Goal: Transaction & Acquisition: Subscribe to service/newsletter

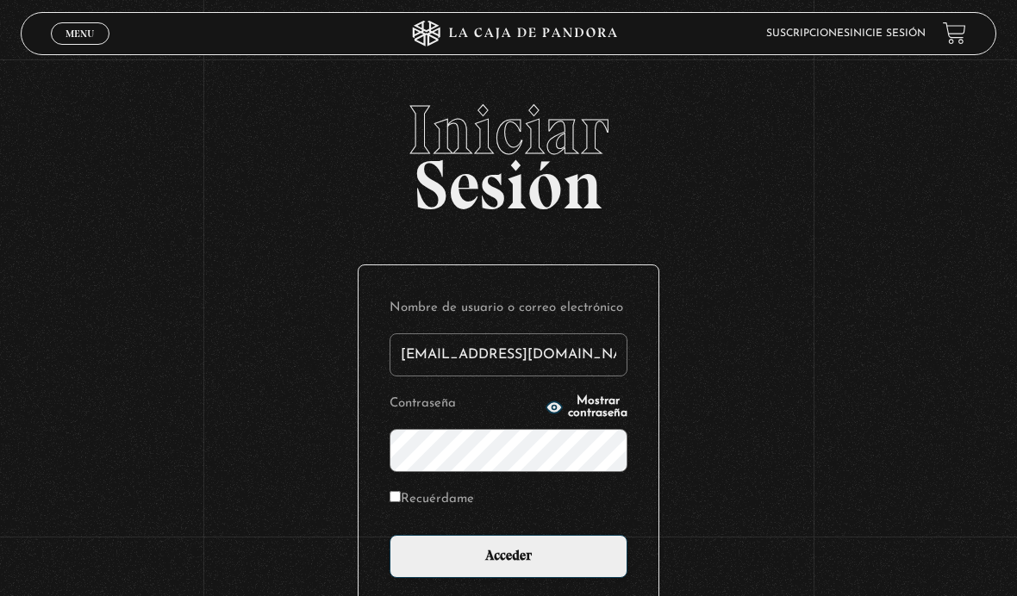
type input "[EMAIL_ADDRESS][DOMAIN_NAME]"
click at [509, 566] on input "Acceder" at bounding box center [509, 556] width 238 height 43
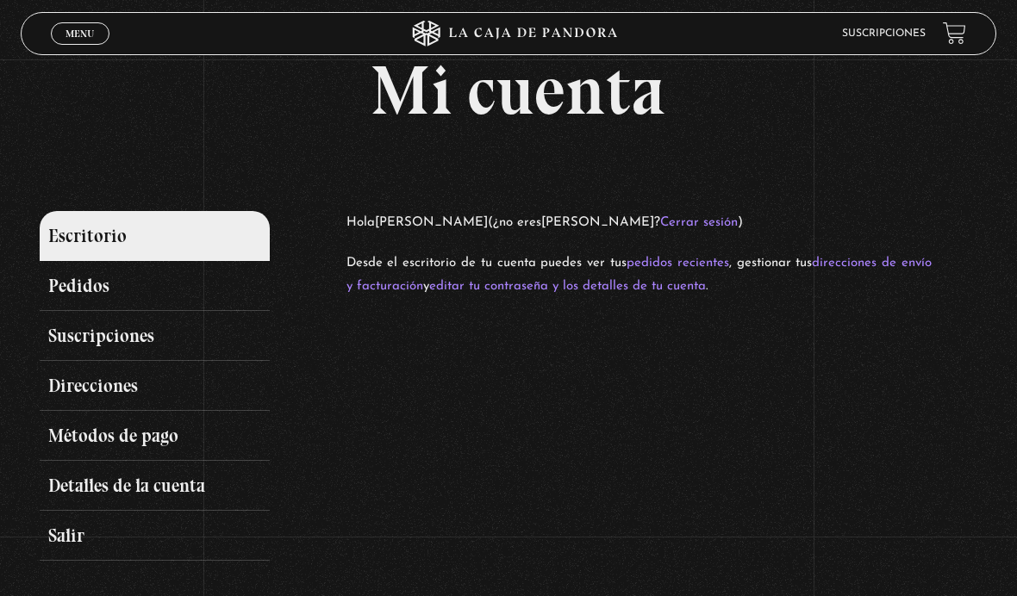
scroll to position [40, 0]
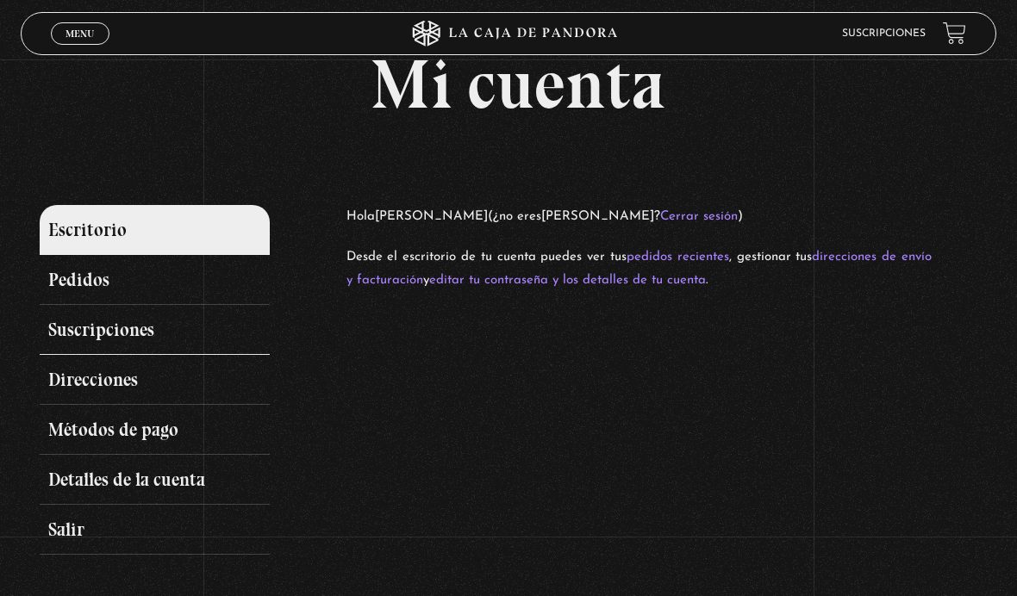
click at [167, 340] on link "Suscripciones" at bounding box center [154, 330] width 229 height 50
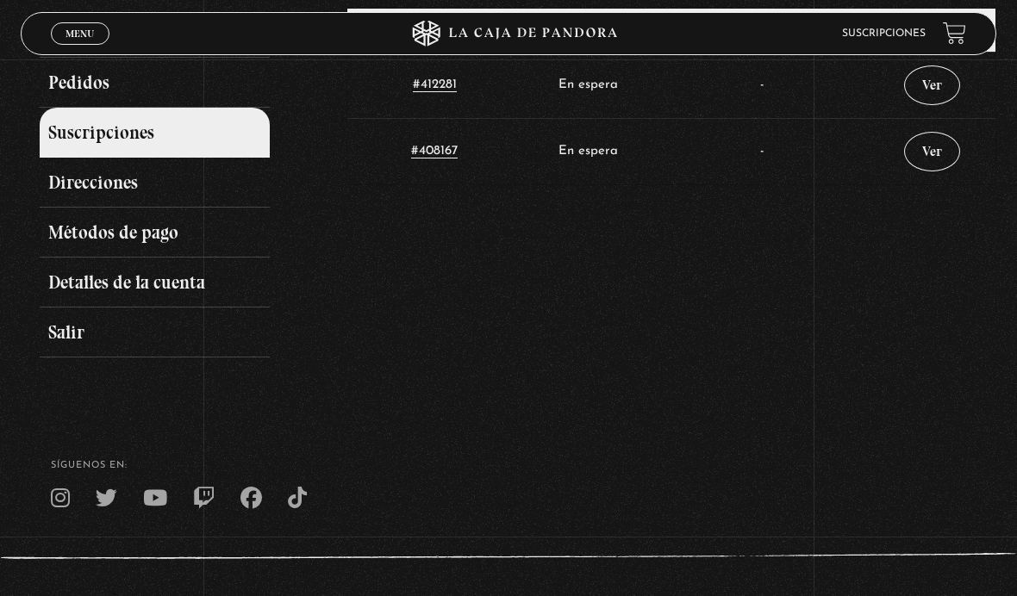
scroll to position [191, 0]
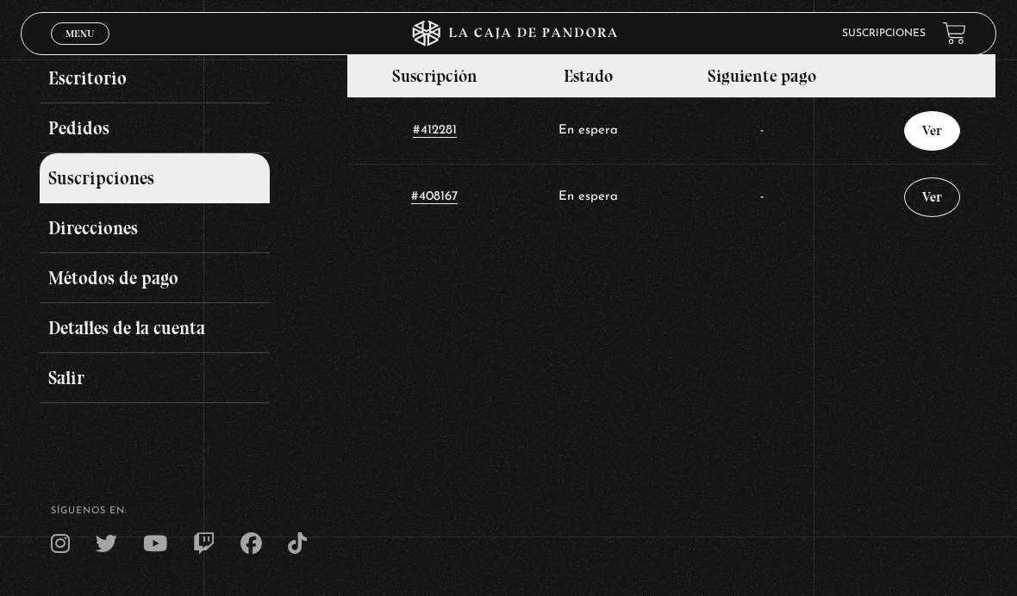
click at [928, 132] on link "Ver" at bounding box center [932, 131] width 56 height 40
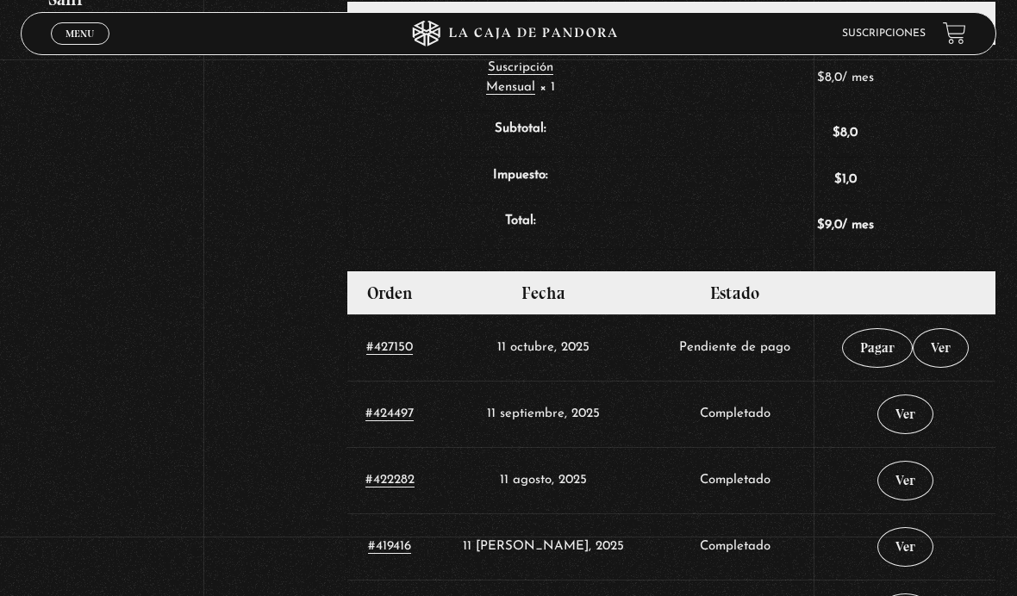
scroll to position [571, 0]
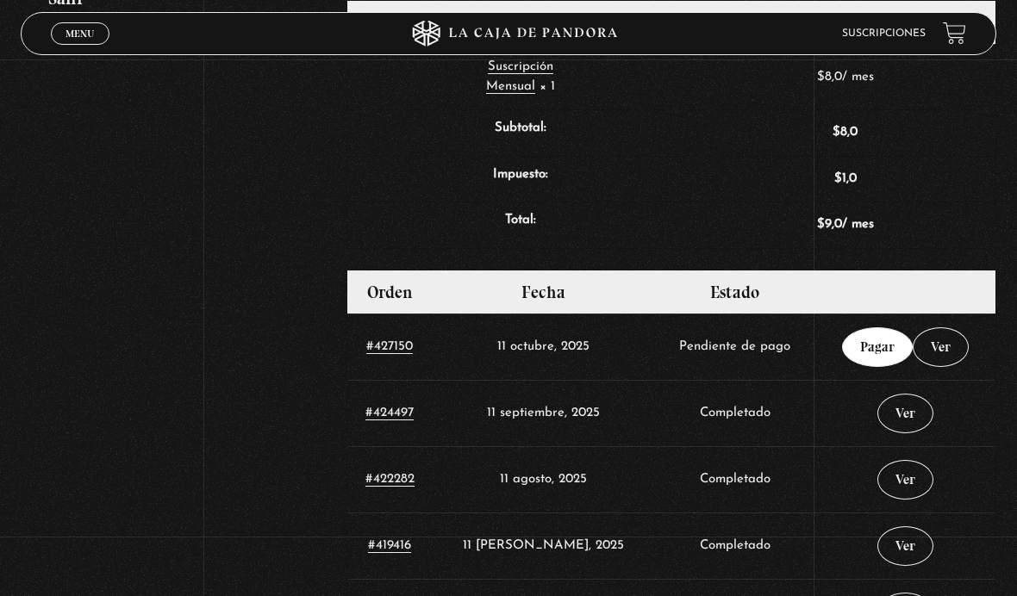
click at [864, 358] on link "Pagar" at bounding box center [877, 348] width 71 height 40
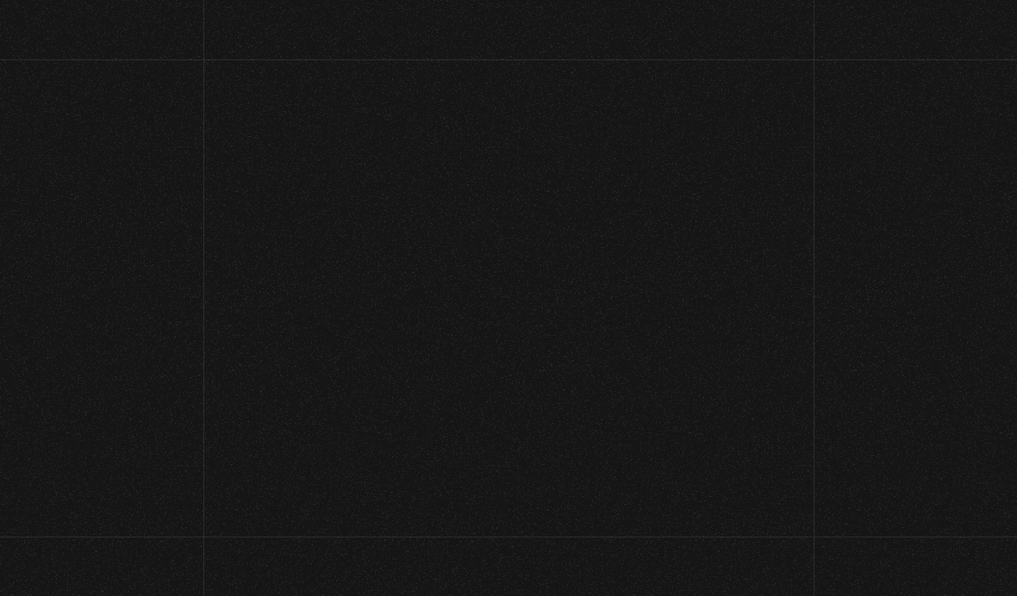
select select "CR-H"
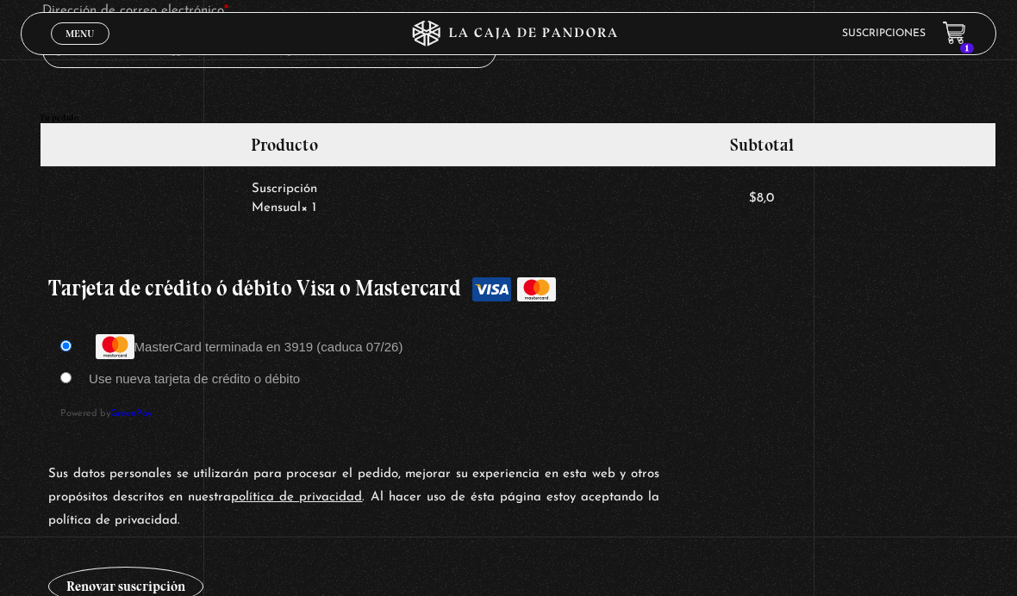
scroll to position [1279, 0]
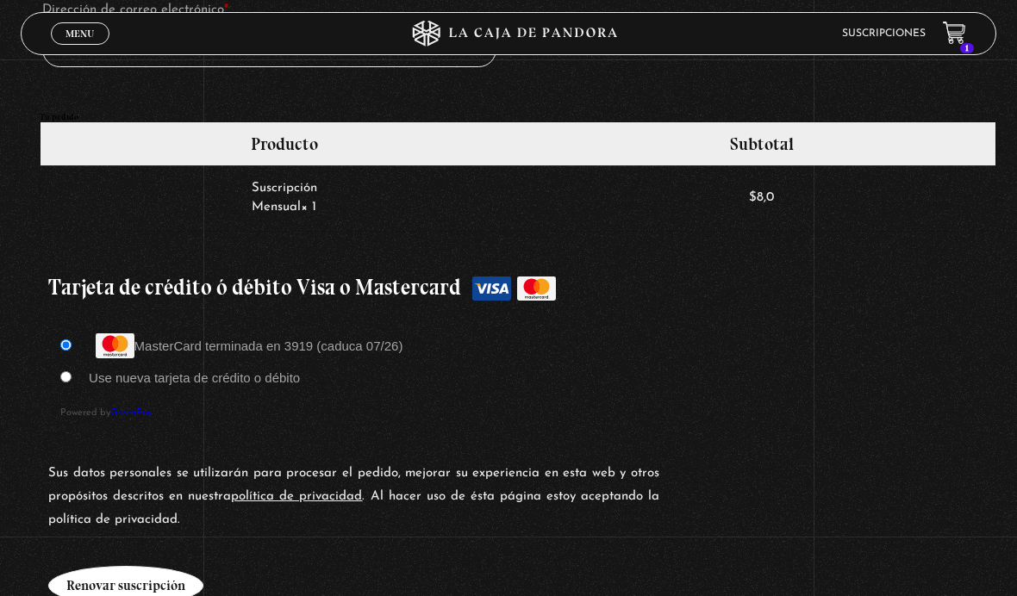
click at [95, 596] on button "Renovar suscripción" at bounding box center [125, 586] width 155 height 40
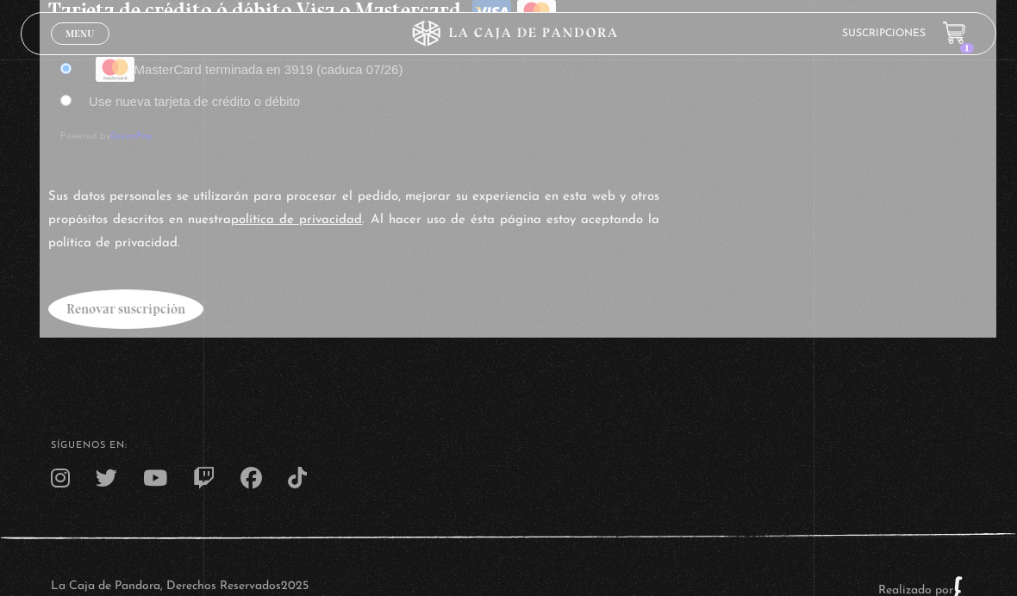
scroll to position [1557, 0]
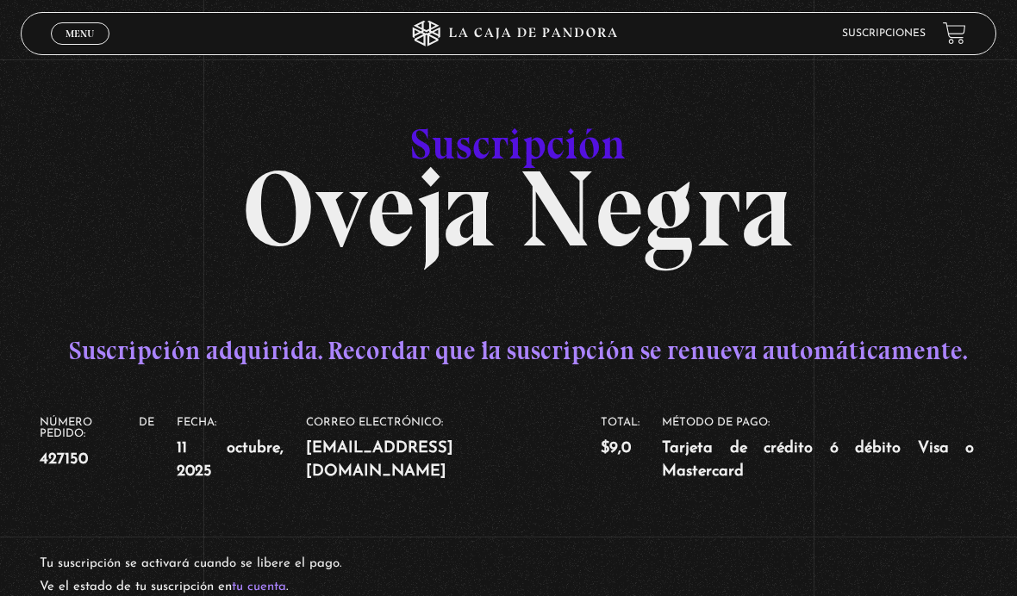
click at [94, 34] on span "Menu" at bounding box center [80, 33] width 28 height 10
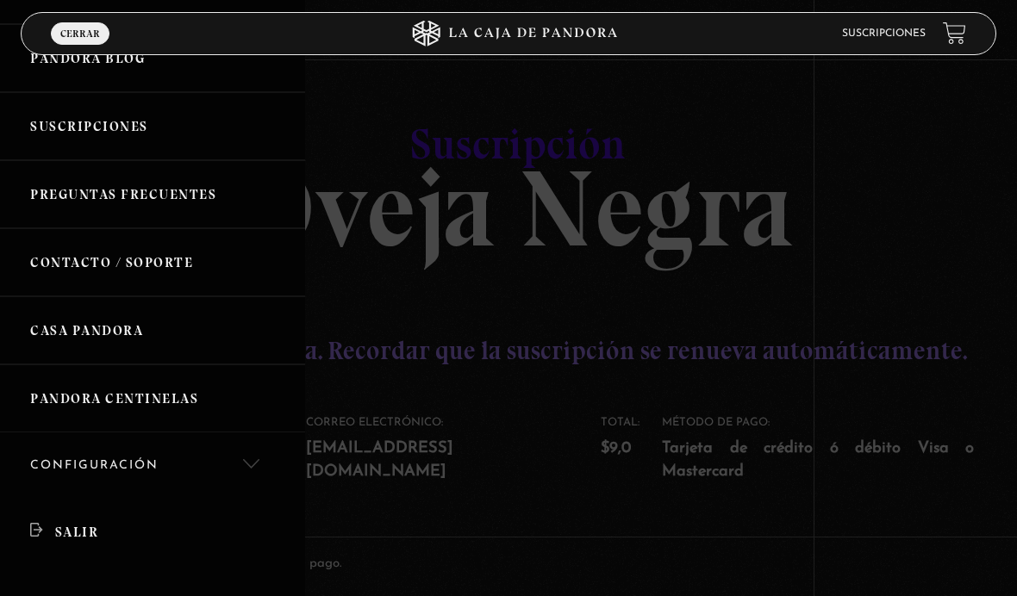
click at [339, 160] on div at bounding box center [508, 298] width 1017 height 596
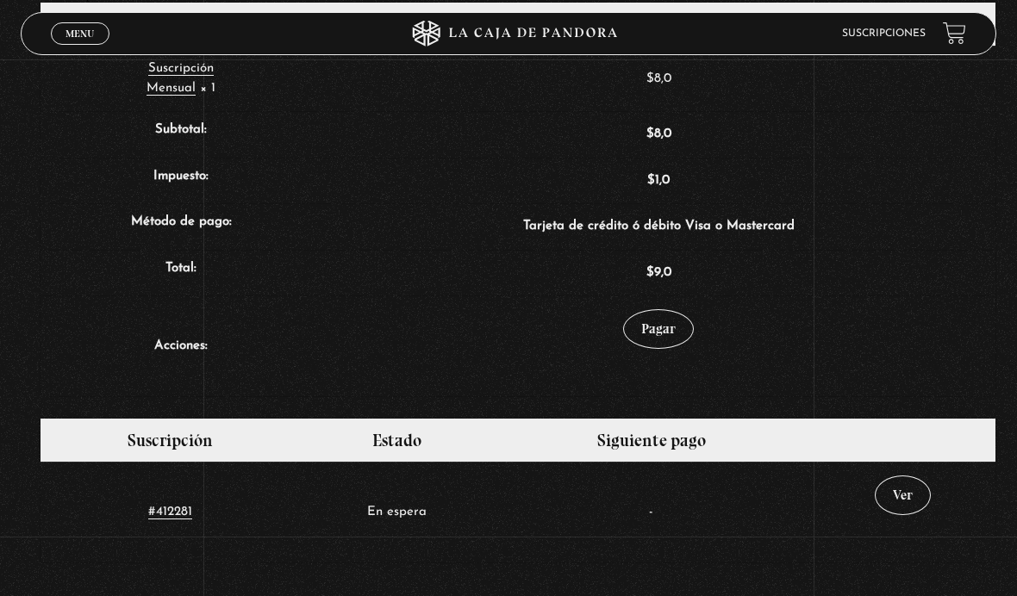
scroll to position [575, 0]
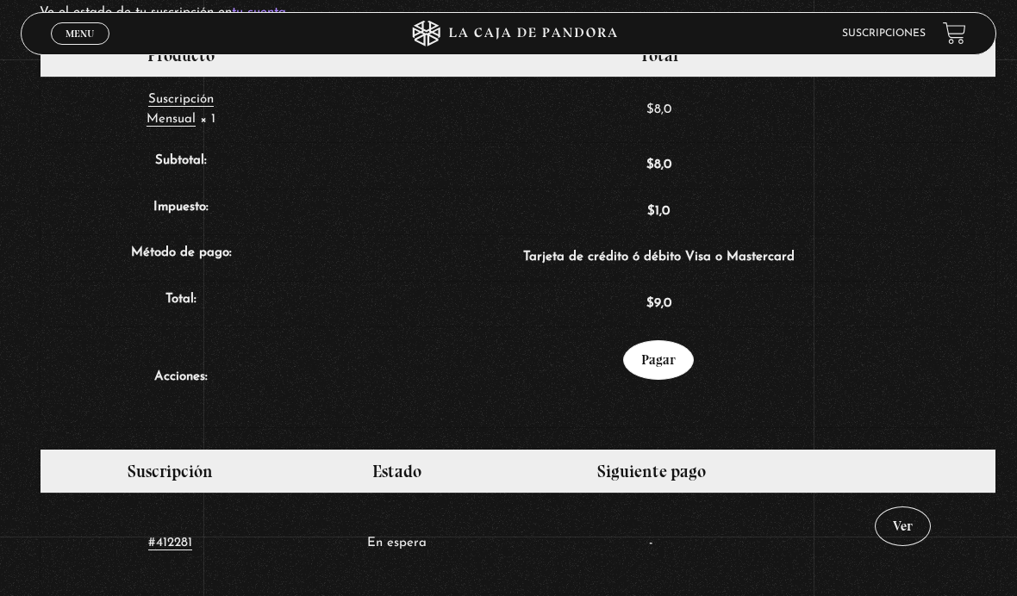
click at [651, 369] on link "Pagar" at bounding box center [658, 360] width 71 height 40
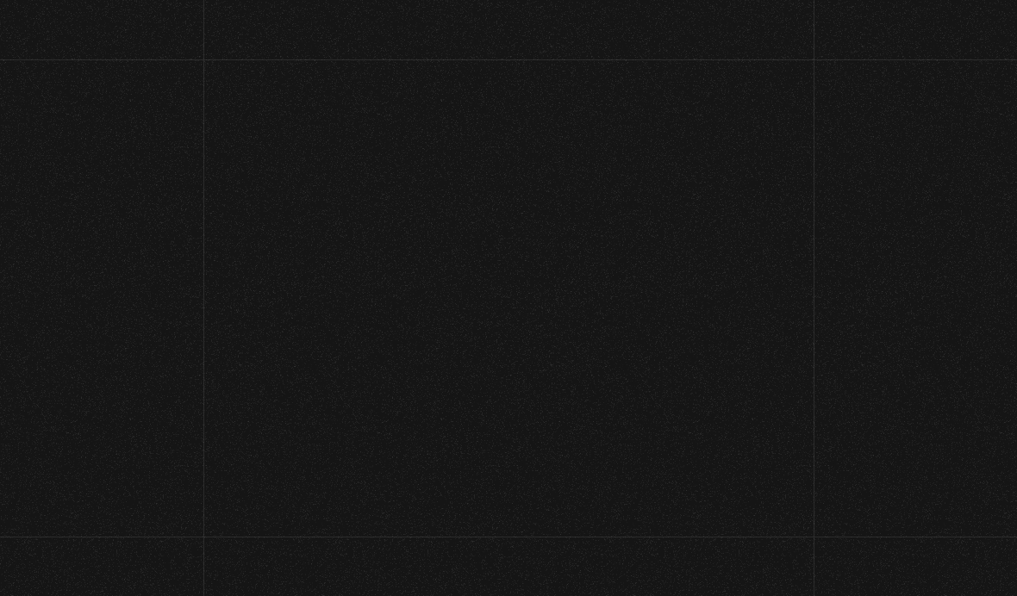
select select "CR-H"
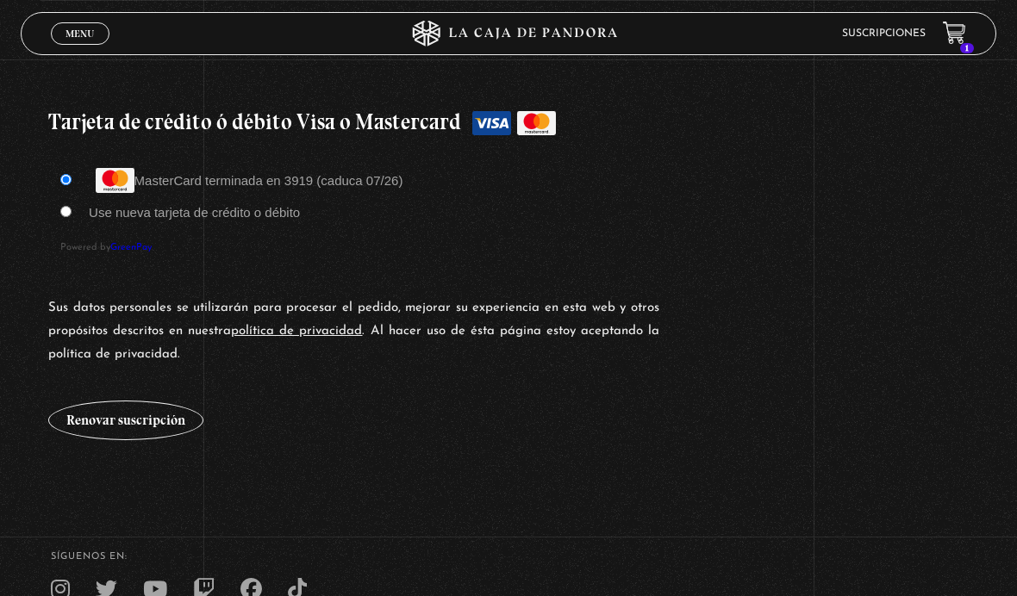
scroll to position [1384, 0]
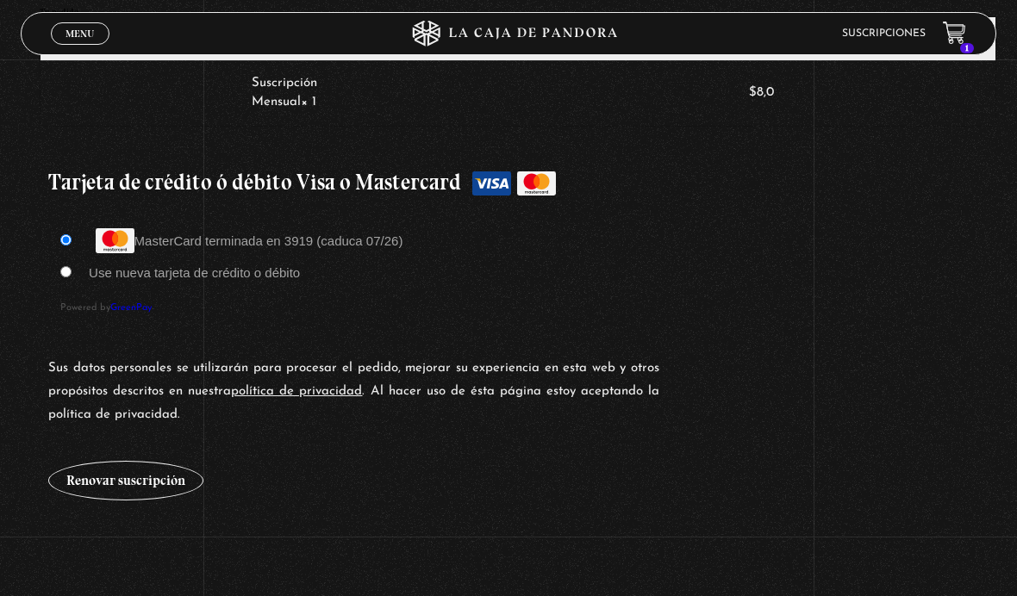
click at [67, 241] on li "MasterCard terminada en 3919 (caduca 07/26)" at bounding box center [518, 241] width 916 height 26
click at [65, 246] on input "MasterCard terminada en 3919 (caduca 07/26)" at bounding box center [65, 239] width 11 height 11
click at [66, 246] on input "MasterCard terminada en 3919 (caduca 07/26)" at bounding box center [65, 239] width 11 height 11
click at [72, 278] on input "Use nueva tarjeta de crédito o débito" at bounding box center [65, 271] width 11 height 11
radio input "true"
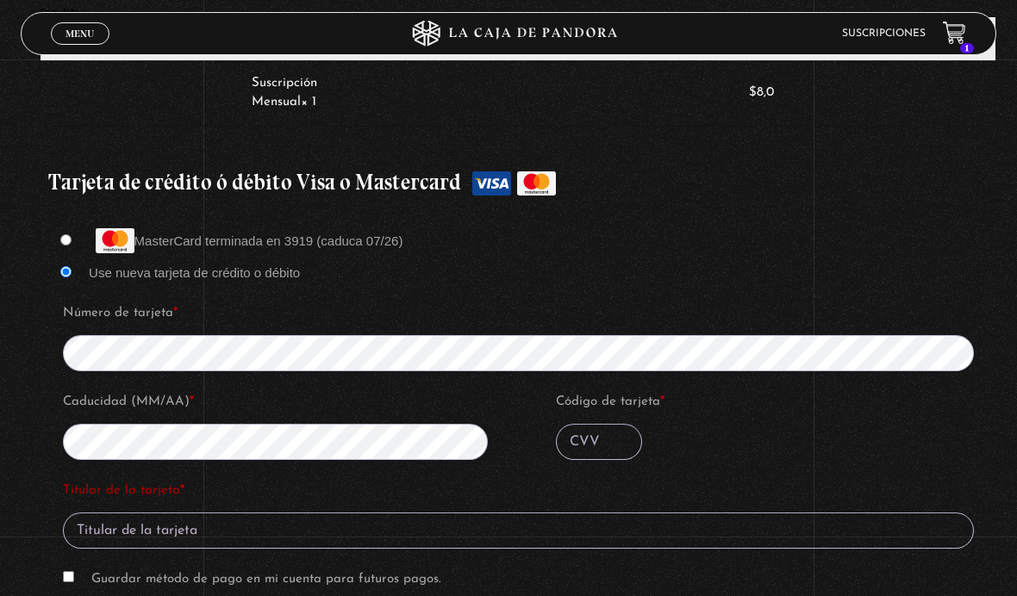
click at [65, 246] on input "MasterCard terminada en 3919 (caduca 07/26)" at bounding box center [65, 239] width 11 height 11
radio input "true"
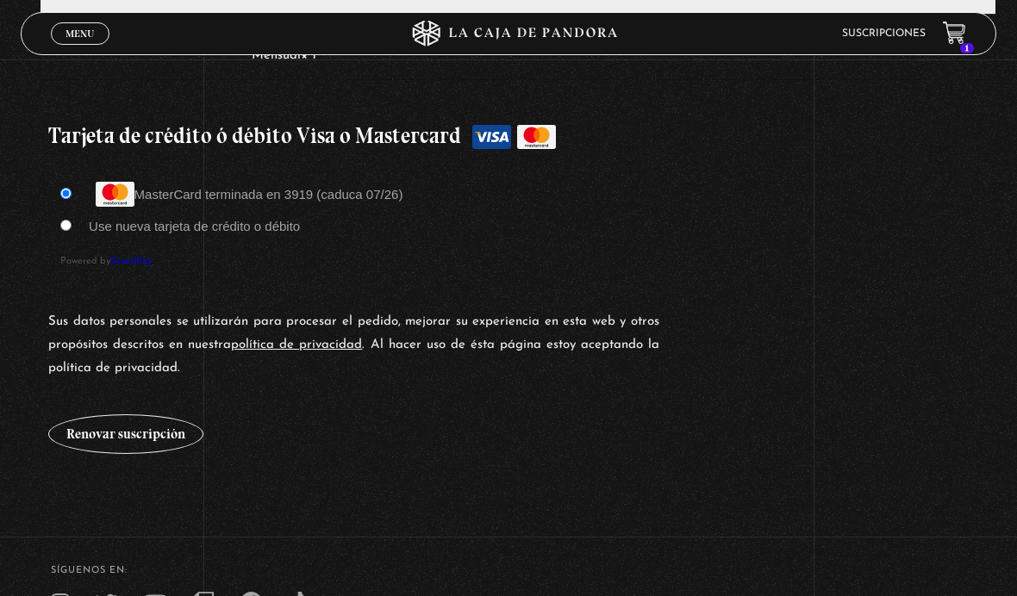
scroll to position [1444, 0]
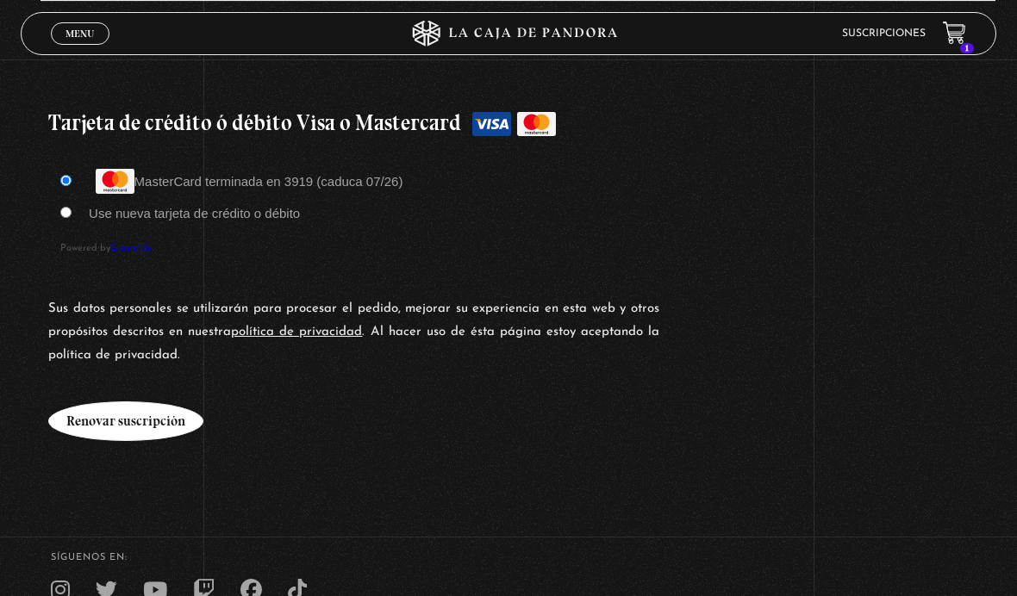
click at [101, 430] on button "Renovar suscripción" at bounding box center [125, 422] width 155 height 40
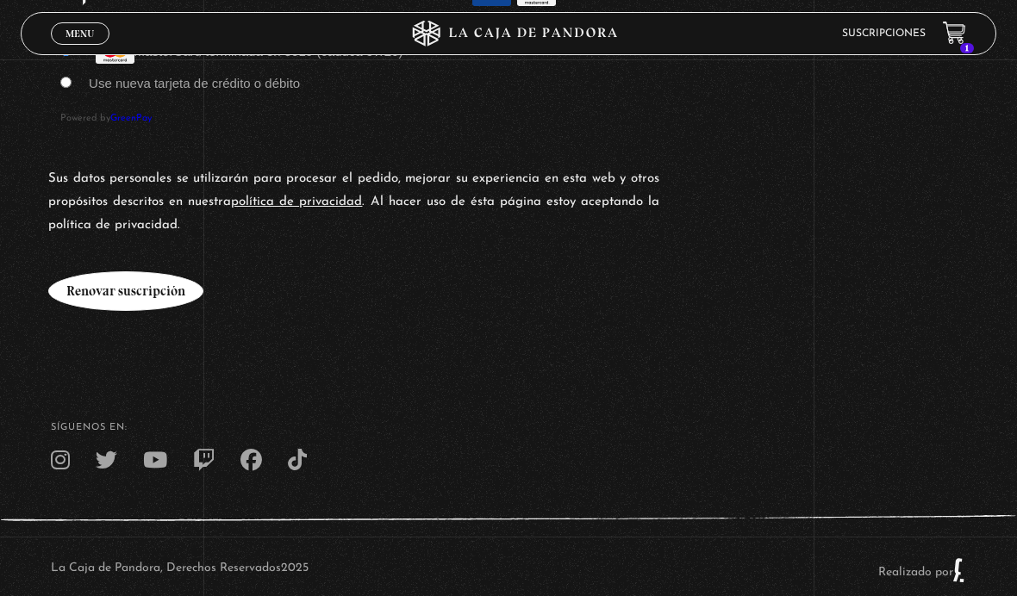
scroll to position [1595, 0]
click at [109, 304] on button "Renovar suscripción" at bounding box center [125, 292] width 155 height 40
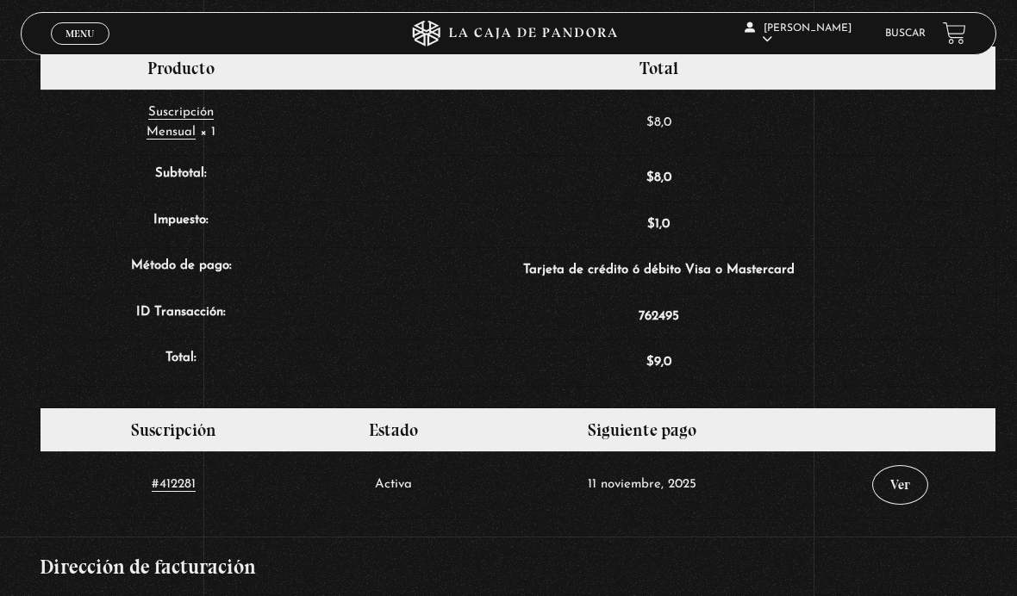
scroll to position [503, 0]
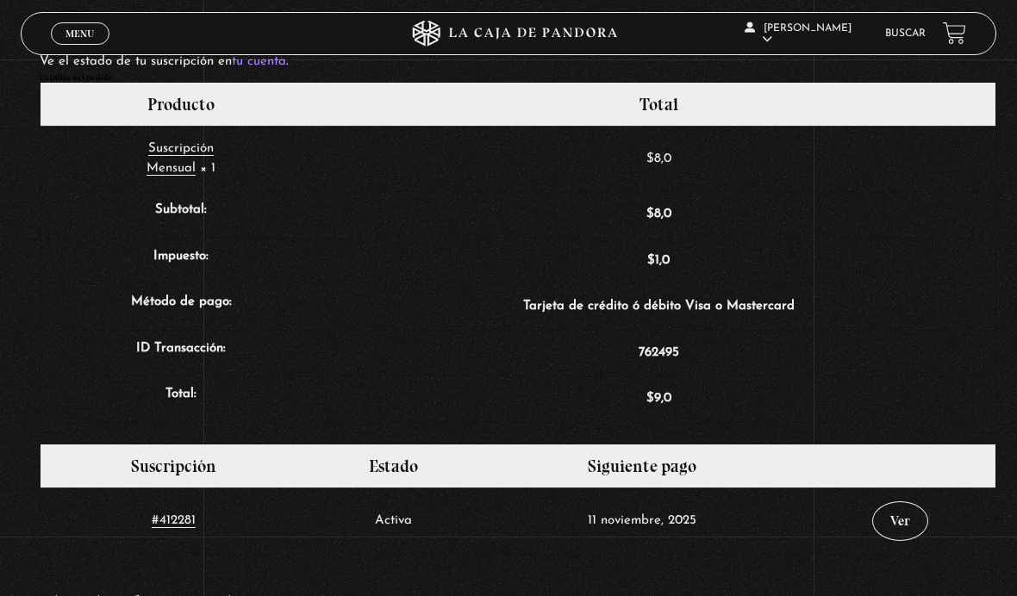
click at [66, 43] on span "Cerrar" at bounding box center [80, 49] width 41 height 12
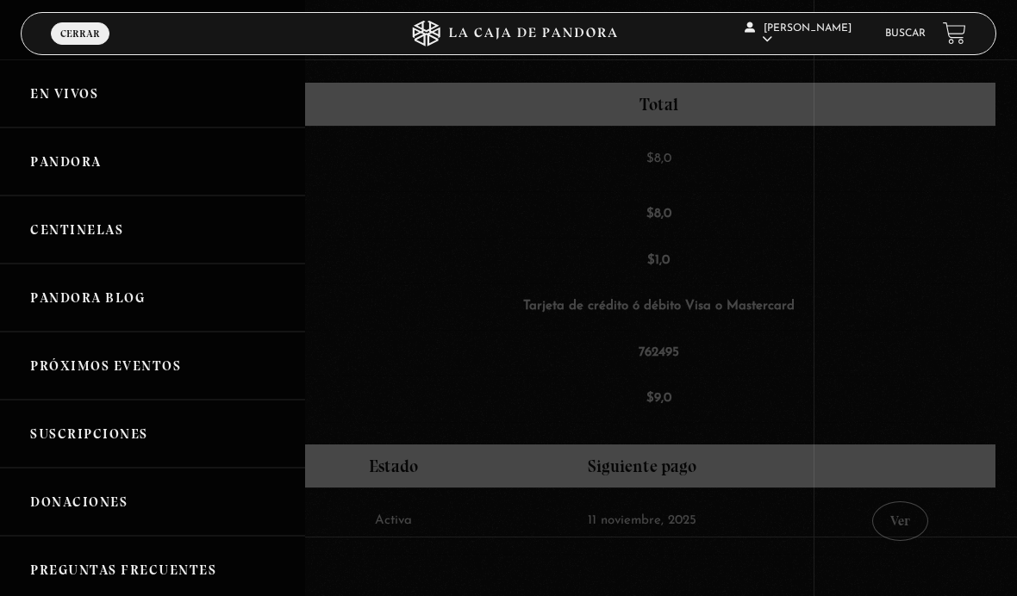
click at [64, 170] on link "Pandora" at bounding box center [152, 162] width 305 height 68
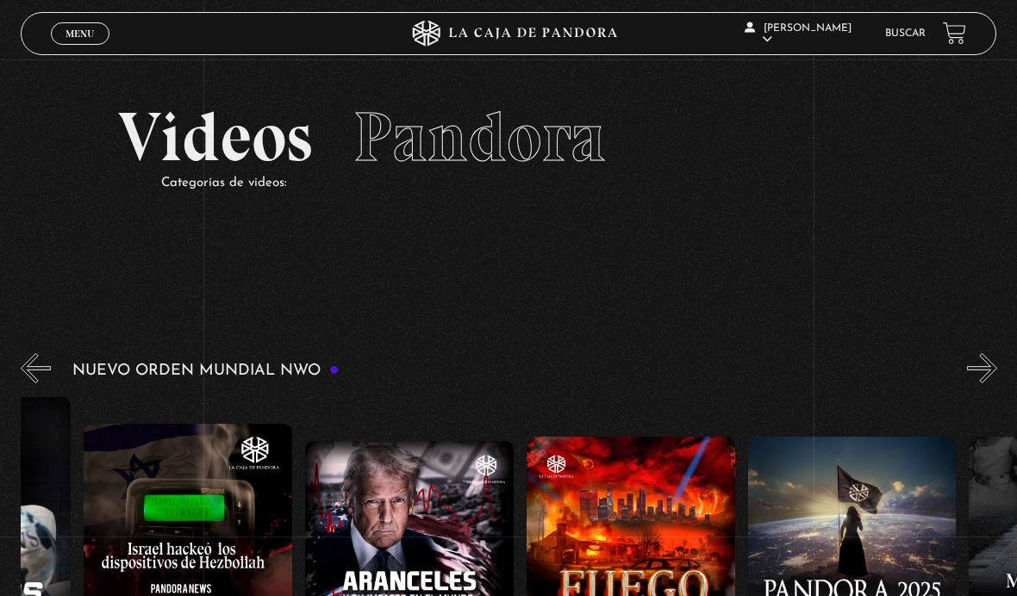
click at [76, 67] on section "Videos Pandora Categorías de videos:" at bounding box center [508, 170] width 1017 height 222
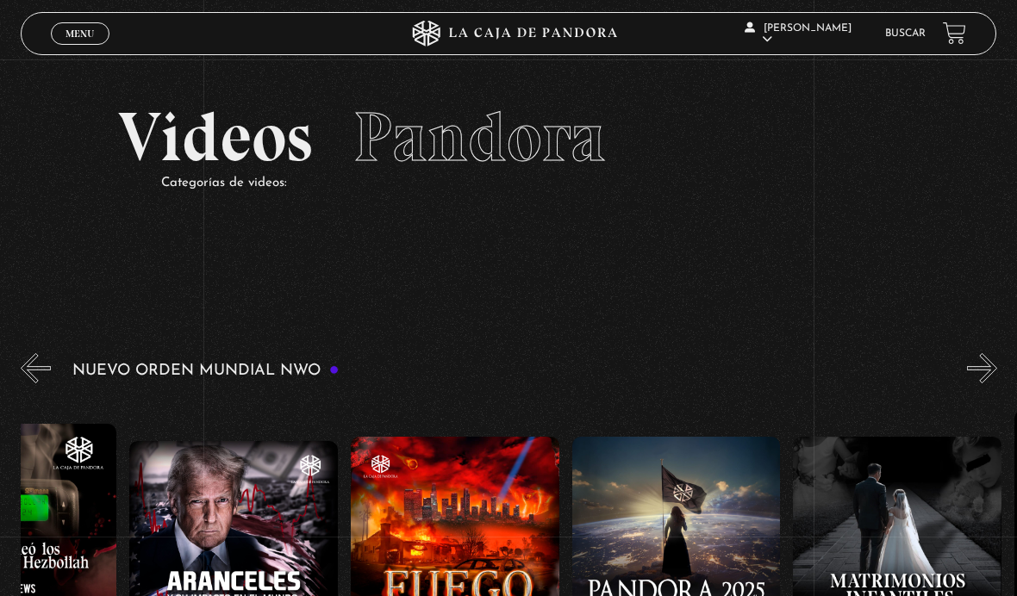
click at [61, 31] on link "Menu Cerrar" at bounding box center [80, 33] width 59 height 22
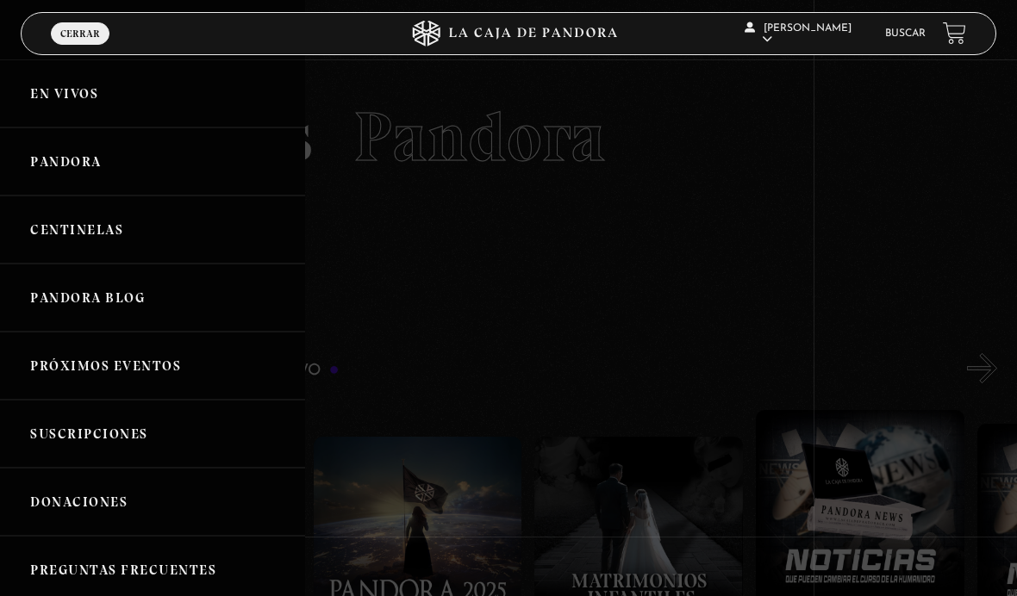
scroll to position [0, 1938]
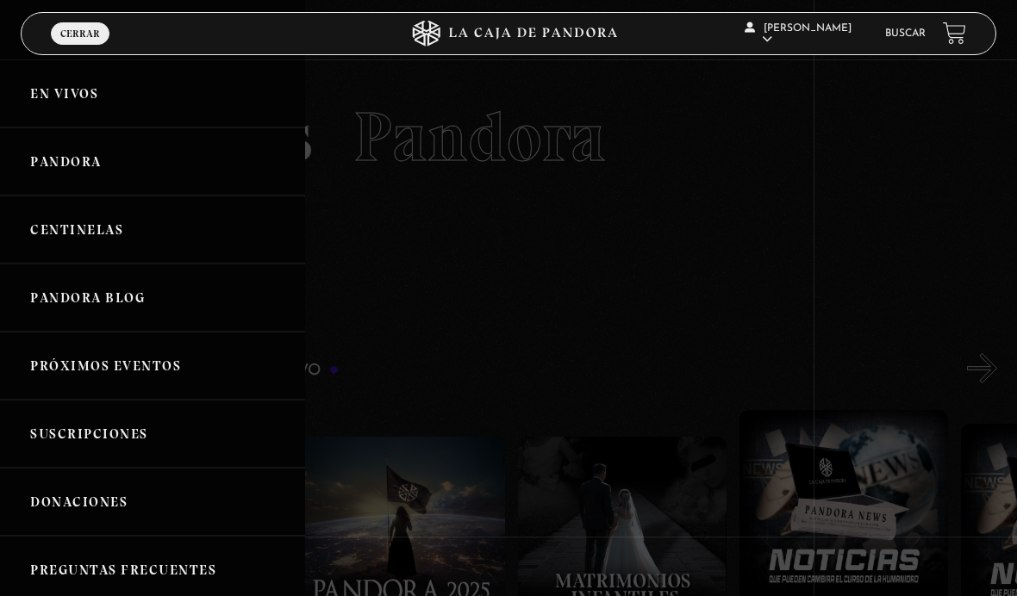
click at [65, 246] on link "Centinelas" at bounding box center [152, 230] width 305 height 68
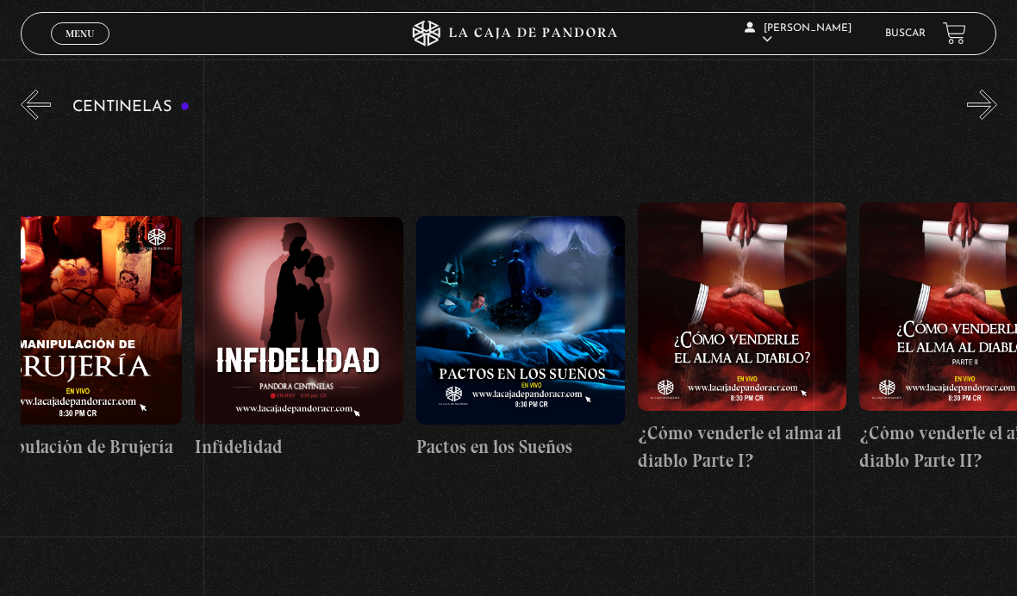
scroll to position [0, 8238]
click at [467, 345] on figure at bounding box center [521, 320] width 209 height 209
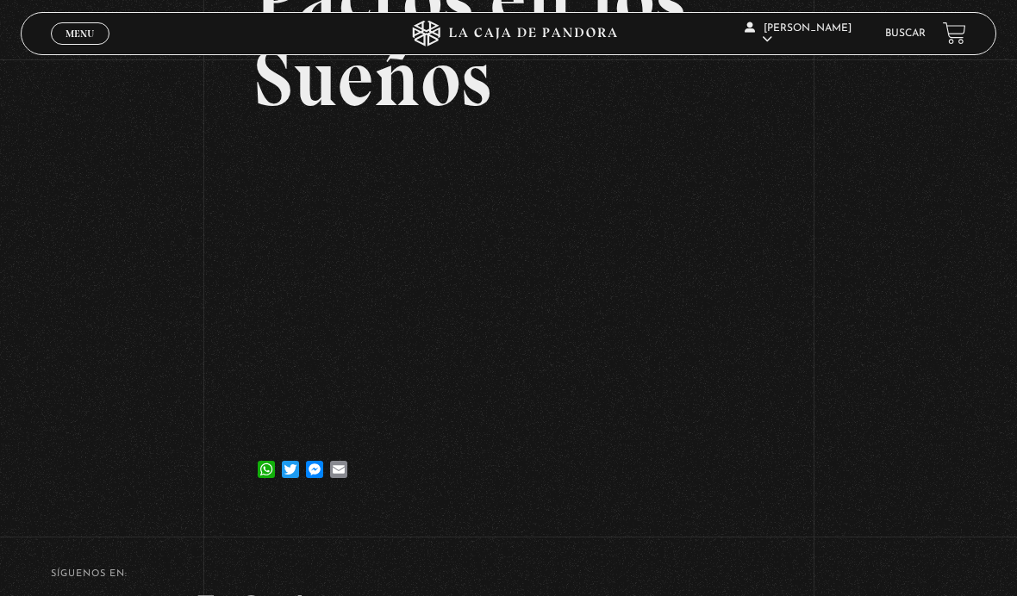
scroll to position [188, 0]
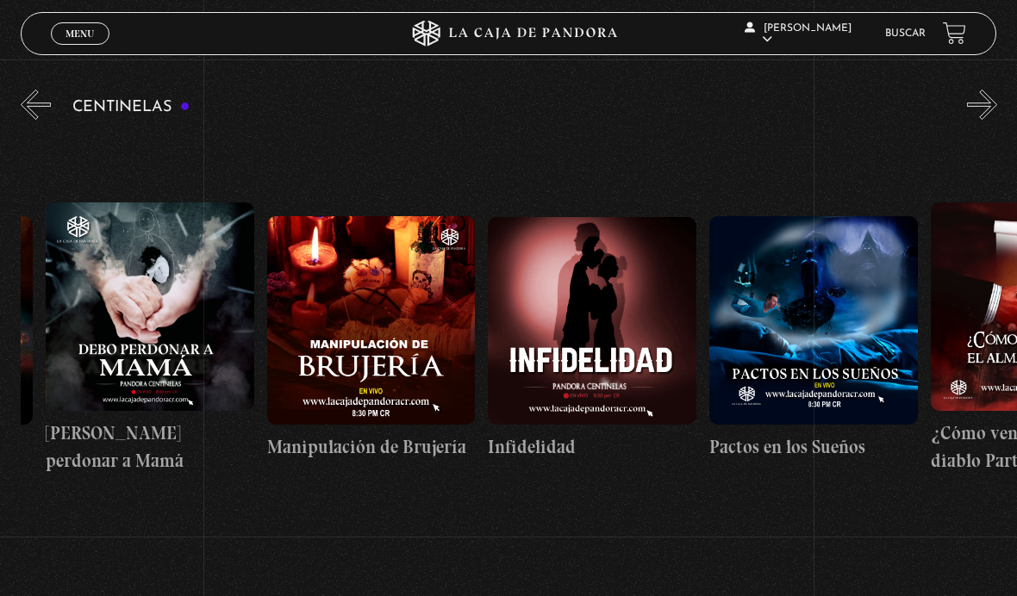
scroll to position [0, 7945]
click at [368, 329] on figure at bounding box center [372, 320] width 209 height 209
